Goal: Task Accomplishment & Management: Use online tool/utility

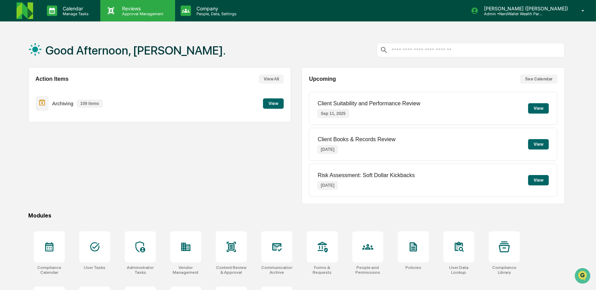
click at [138, 8] on p "Reviews" at bounding box center [142, 9] width 50 height 6
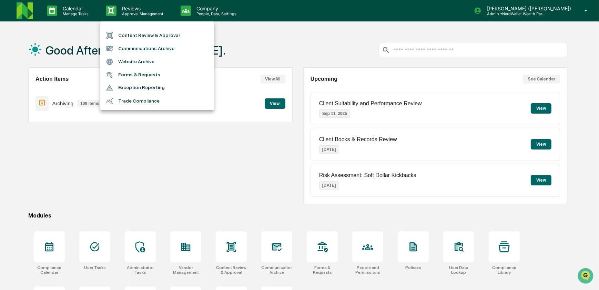
click at [129, 35] on li "Content Review & Approval" at bounding box center [157, 35] width 114 height 13
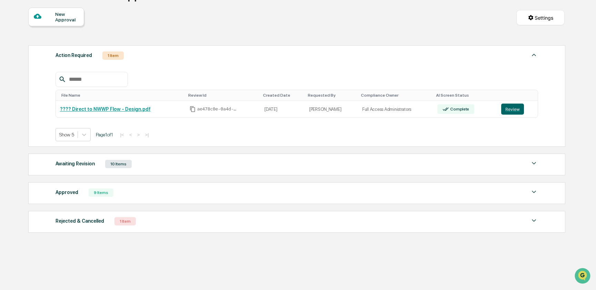
scroll to position [62, 0]
click at [64, 193] on div "Approved" at bounding box center [67, 192] width 23 height 9
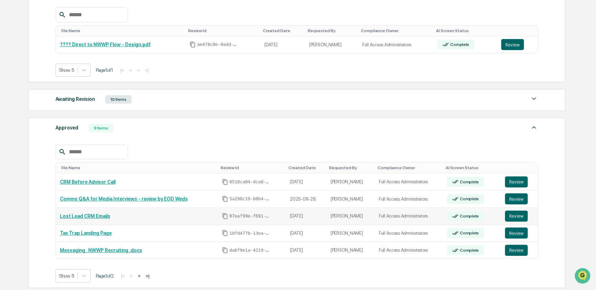
scroll to position [156, 0]
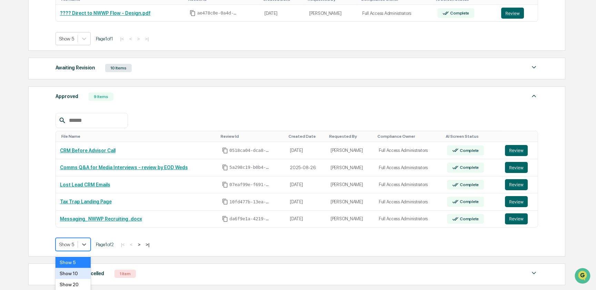
click at [85, 246] on body "Calendar Manage Tasks Reviews Approval Management Company People, Data, Setting…" at bounding box center [298, 93] width 596 height 498
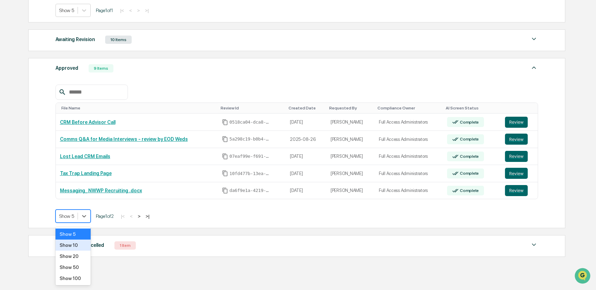
click at [79, 246] on div "Show 10" at bounding box center [73, 244] width 35 height 11
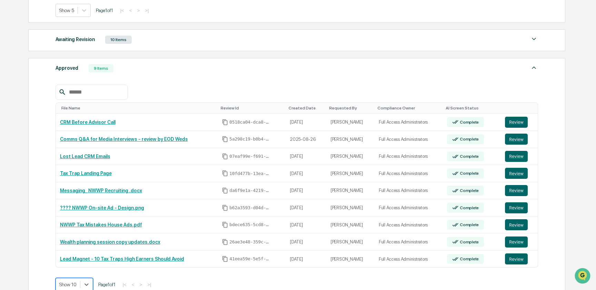
click at [78, 42] on div "Awaiting Revision" at bounding box center [75, 39] width 39 height 9
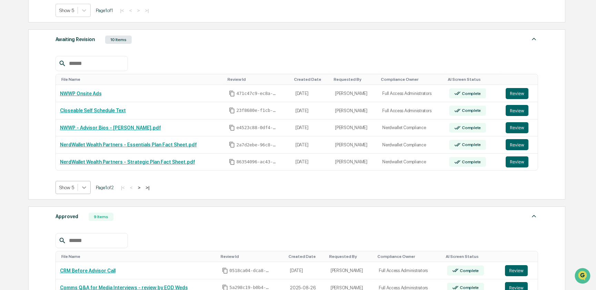
click at [86, 185] on icon at bounding box center [84, 187] width 7 height 7
click at [76, 218] on div "Show 10" at bounding box center [73, 215] width 35 height 11
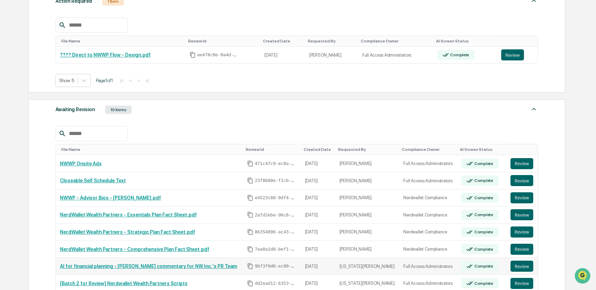
scroll to position [59, 0]
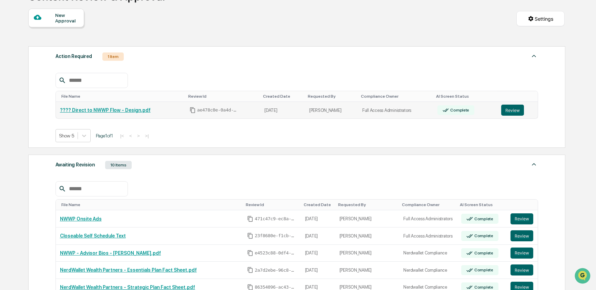
click at [82, 111] on link "???? Direct to NWWP Flow - Design.pdf" at bounding box center [105, 110] width 91 height 6
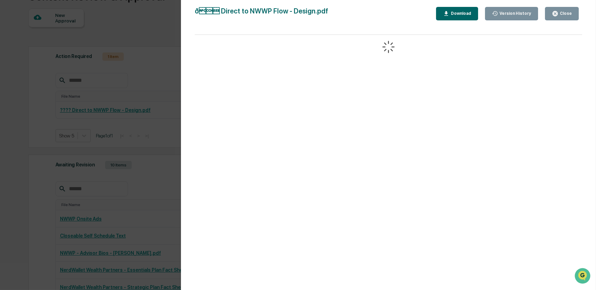
click at [557, 11] on icon "button" at bounding box center [555, 13] width 5 height 5
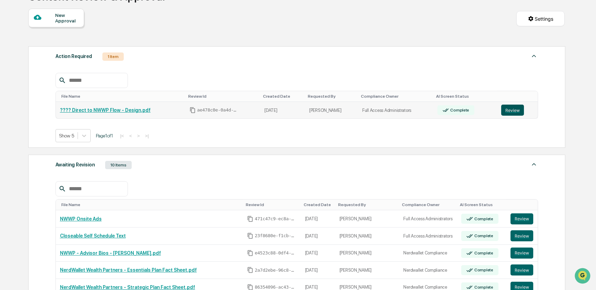
click at [506, 110] on button "Review" at bounding box center [512, 109] width 23 height 11
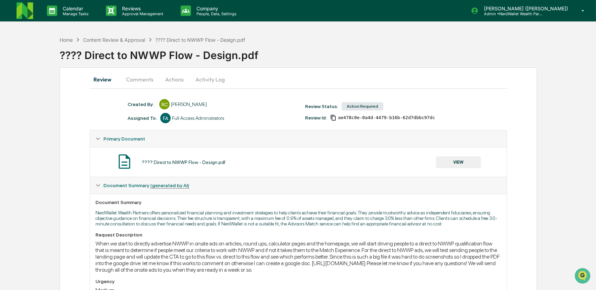
click at [136, 77] on button "Comments" at bounding box center [140, 79] width 38 height 17
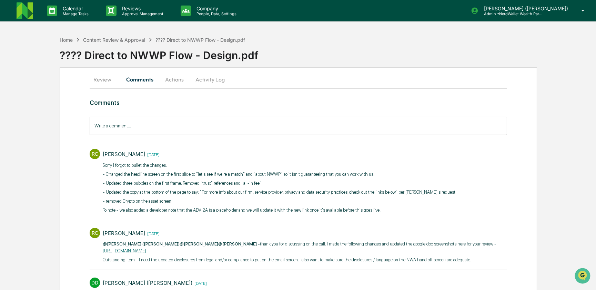
scroll to position [31, 0]
